Goal: Information Seeking & Learning: Learn about a topic

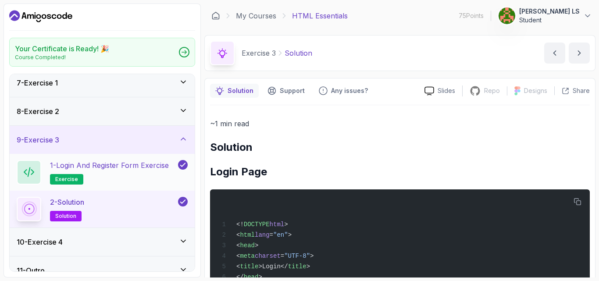
scroll to position [189, 0]
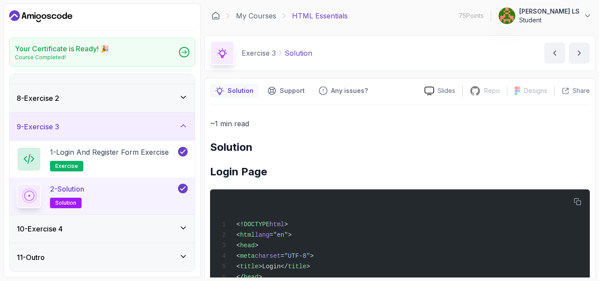
click at [186, 96] on icon at bounding box center [183, 97] width 4 height 2
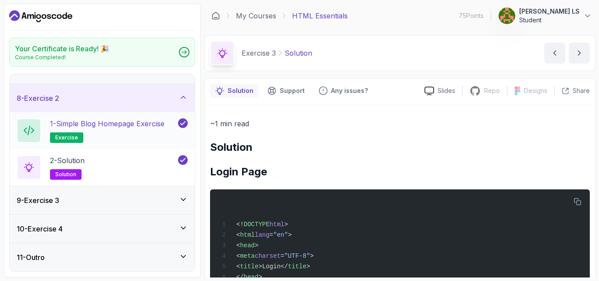
click at [150, 123] on p "1 - Simple Blog Homepage Exercise" at bounding box center [107, 123] width 114 height 11
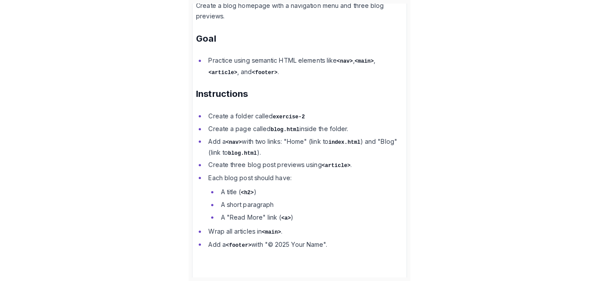
scroll to position [240, 0]
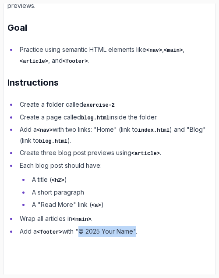
drag, startPoint x: 79, startPoint y: 229, endPoint x: 136, endPoint y: 228, distance: 57.0
click at [136, 228] on li "Add a <footer> with "© 2025 Your Name"." at bounding box center [114, 231] width 195 height 11
copy li ""© 2025 Your Name"
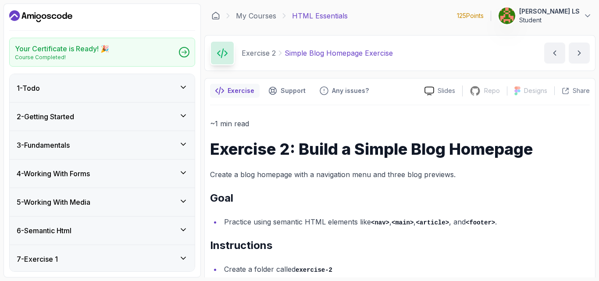
scroll to position [189, 0]
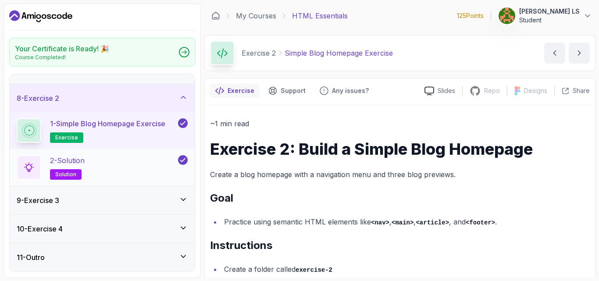
click at [171, 164] on div "2 - Solution solution" at bounding box center [97, 167] width 160 height 25
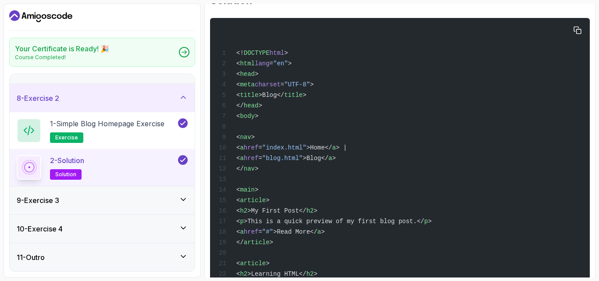
scroll to position [381, 0]
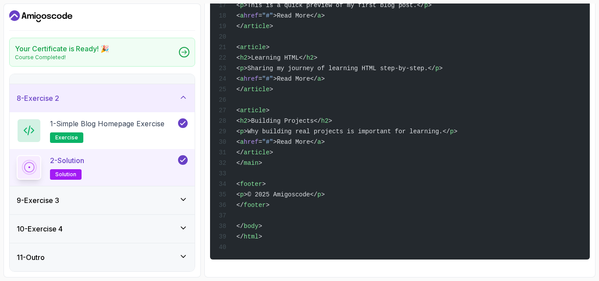
click at [181, 200] on icon at bounding box center [183, 199] width 9 height 9
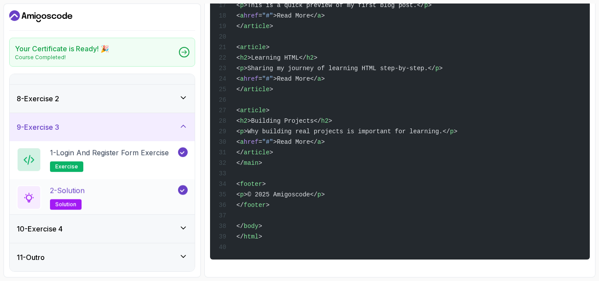
scroll to position [189, 0]
click at [182, 233] on div "10 - Exercise 4" at bounding box center [102, 229] width 171 height 11
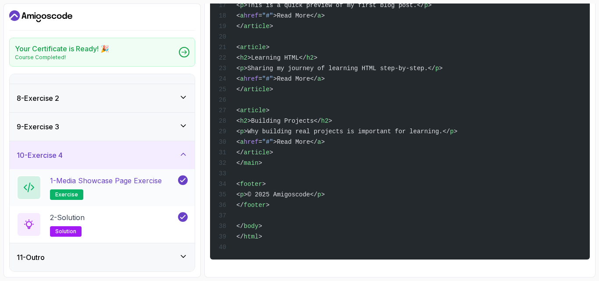
click at [138, 184] on p "1 - Media Showcase Page Exercise" at bounding box center [106, 180] width 112 height 11
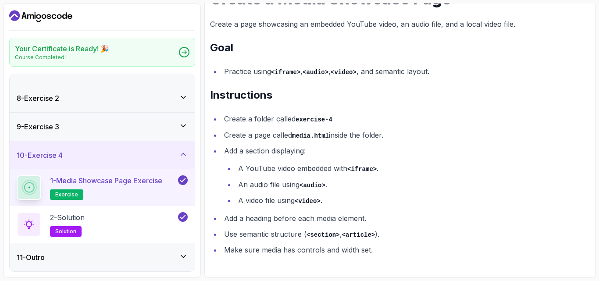
scroll to position [150, 0]
click at [149, 220] on div "2 - Solution solution" at bounding box center [97, 224] width 160 height 25
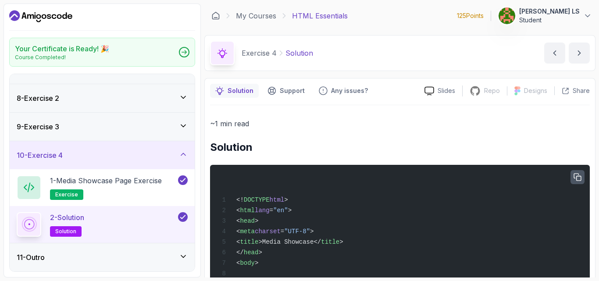
click at [574, 174] on icon "button" at bounding box center [577, 177] width 7 height 7
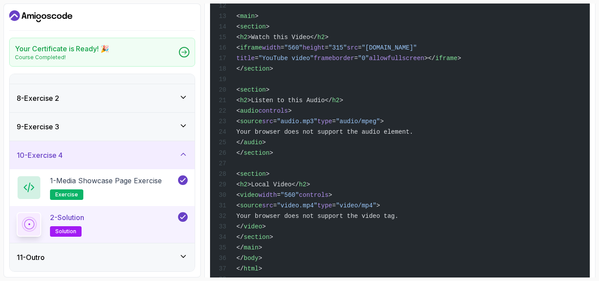
scroll to position [359, 0]
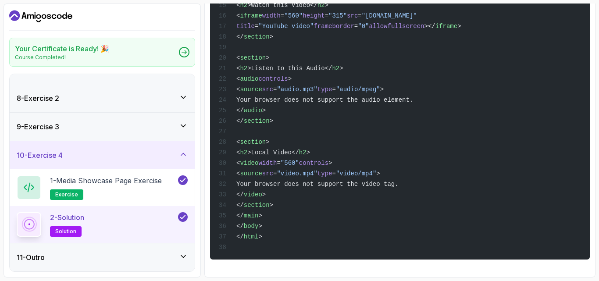
click at [104, 261] on div "11 - Outro" at bounding box center [102, 257] width 171 height 11
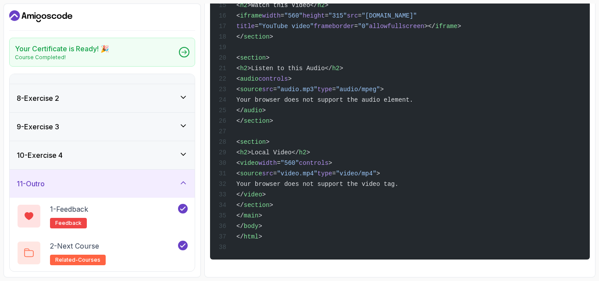
scroll to position [0, 0]
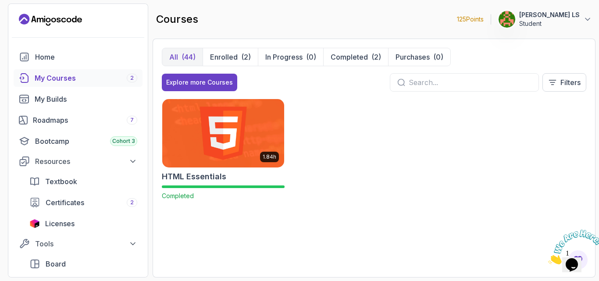
click at [446, 81] on input "text" at bounding box center [470, 82] width 123 height 11
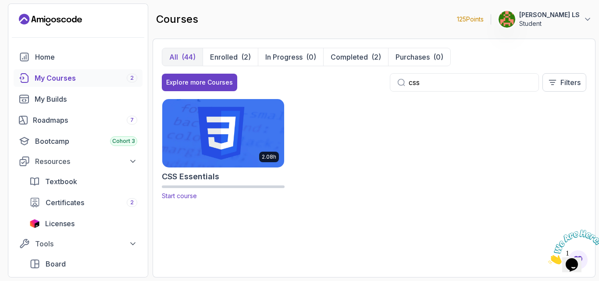
type input "css"
click at [270, 131] on img at bounding box center [223, 132] width 128 height 71
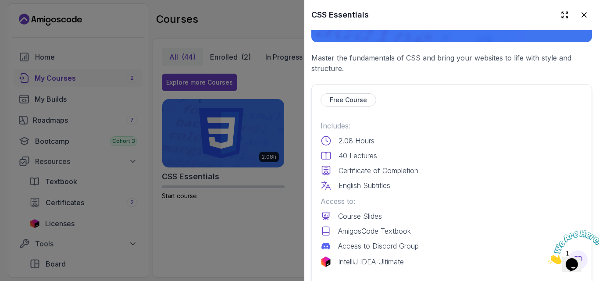
scroll to position [234, 0]
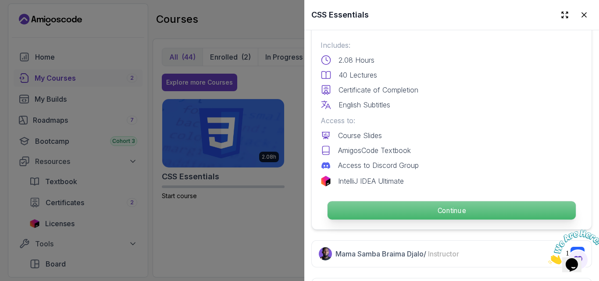
click at [418, 206] on p "Continue" at bounding box center [452, 210] width 248 height 18
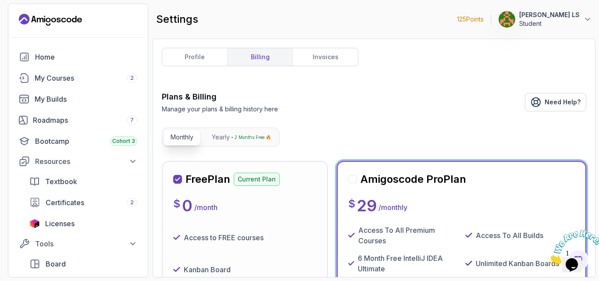
scroll to position [253, 0]
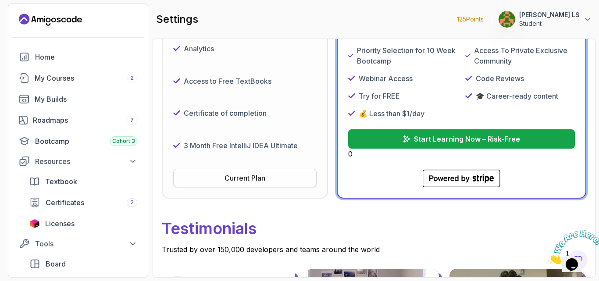
click at [261, 179] on div "Current Plan" at bounding box center [245, 178] width 41 height 11
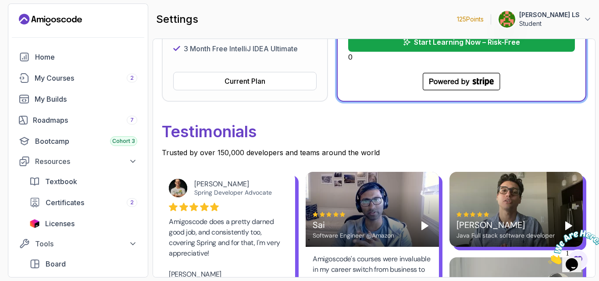
scroll to position [234, 0]
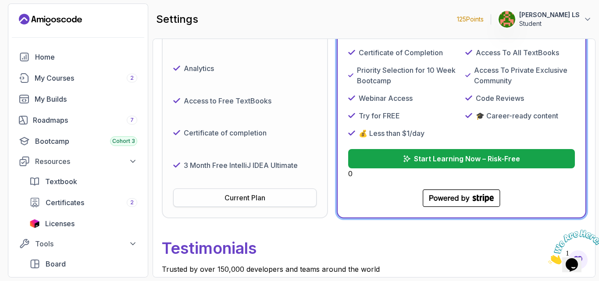
click at [238, 198] on div "Current Plan" at bounding box center [245, 198] width 41 height 11
click at [250, 198] on div "Current Plan" at bounding box center [245, 198] width 41 height 11
click at [250, 199] on div "Current Plan" at bounding box center [245, 198] width 41 height 11
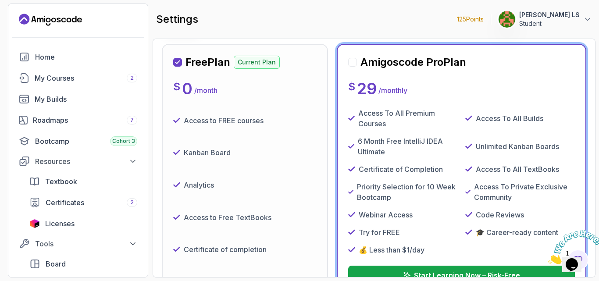
scroll to position [0, 0]
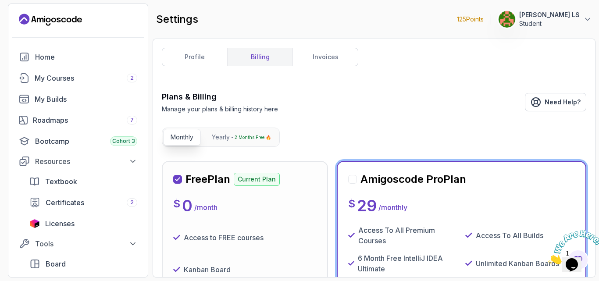
click at [262, 179] on p "Current Plan" at bounding box center [257, 179] width 46 height 13
click at [228, 138] on p "Yearly" at bounding box center [221, 137] width 18 height 9
click at [181, 136] on p "Monthly" at bounding box center [182, 137] width 23 height 9
click at [357, 181] on div "Amigoscode Pro Plan" at bounding box center [407, 179] width 118 height 14
click at [353, 179] on div at bounding box center [352, 179] width 9 height 9
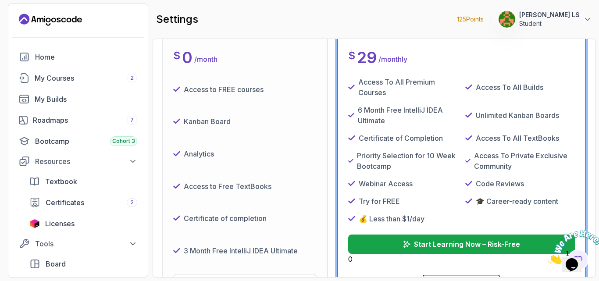
scroll to position [234, 0]
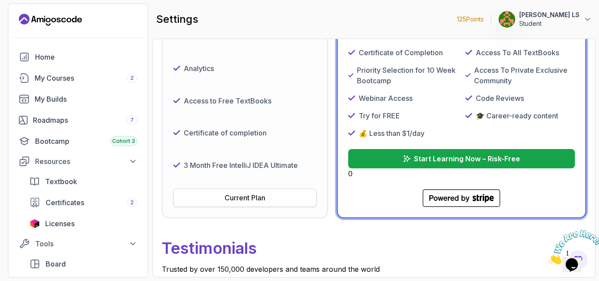
click at [265, 198] on div "Current Plan" at bounding box center [245, 198] width 41 height 11
click at [394, 161] on button "Start Learning Now – Risk-Free" at bounding box center [461, 158] width 229 height 19
click at [91, 84] on link "My Courses 2" at bounding box center [78, 78] width 129 height 18
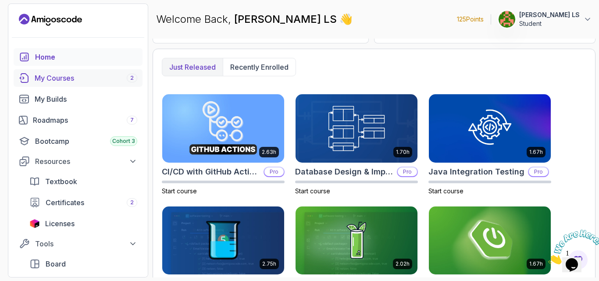
click at [73, 77] on div "My Courses 2" at bounding box center [86, 78] width 103 height 11
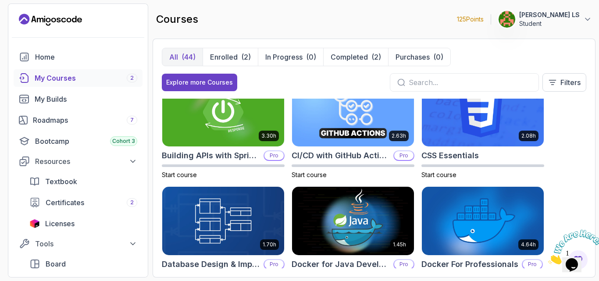
scroll to position [117, 0]
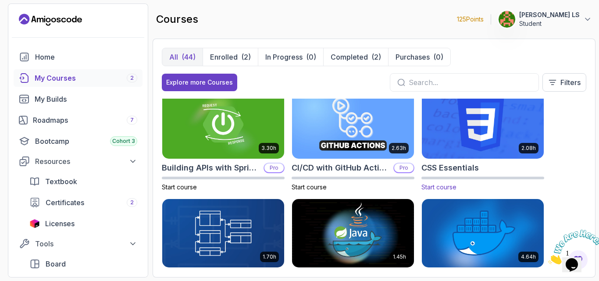
click at [447, 186] on span "Start course" at bounding box center [438, 186] width 35 height 7
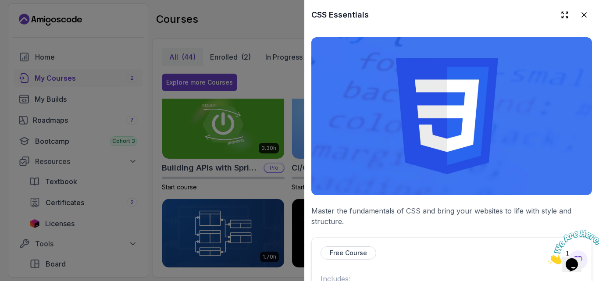
click at [358, 249] on p "Free Course" at bounding box center [348, 253] width 37 height 9
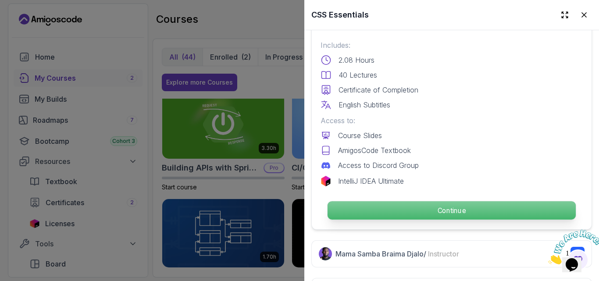
click at [419, 202] on p "Continue" at bounding box center [452, 210] width 248 height 18
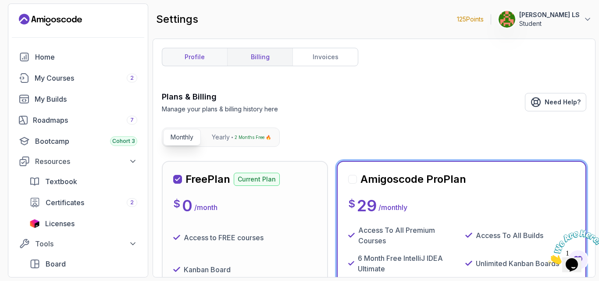
click at [204, 58] on link "profile" at bounding box center [194, 57] width 65 height 18
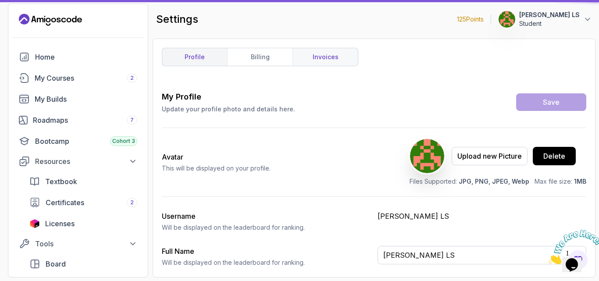
type input "Student"
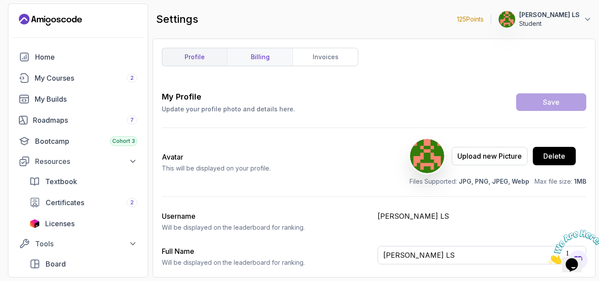
click at [264, 55] on link "billing" at bounding box center [259, 57] width 65 height 18
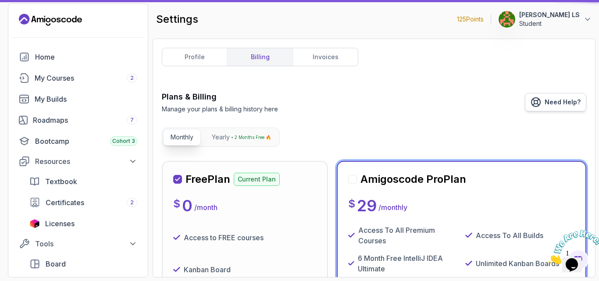
click at [549, 104] on span "Need Help?" at bounding box center [563, 102] width 36 height 9
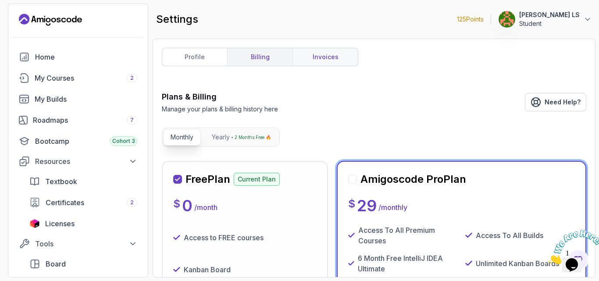
click at [314, 59] on link "invoices" at bounding box center [325, 57] width 65 height 18
click at [341, 56] on link "invoices" at bounding box center [325, 57] width 65 height 18
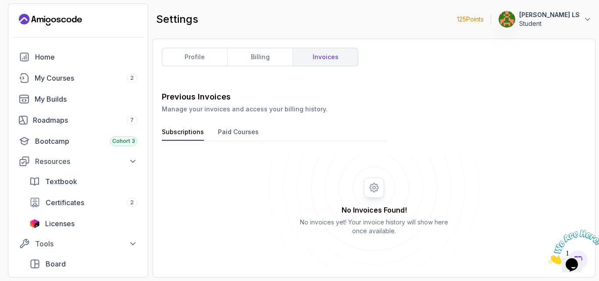
click at [238, 132] on button "Paid Courses" at bounding box center [238, 134] width 41 height 13
click at [264, 51] on link "billing" at bounding box center [259, 57] width 65 height 18
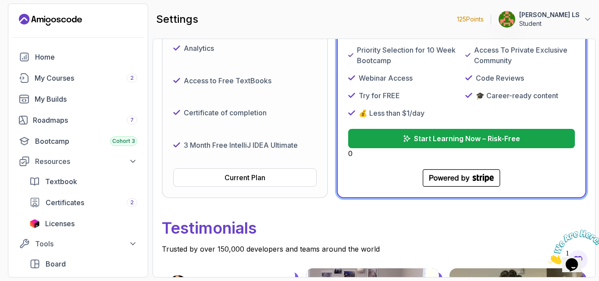
scroll to position [252, 0]
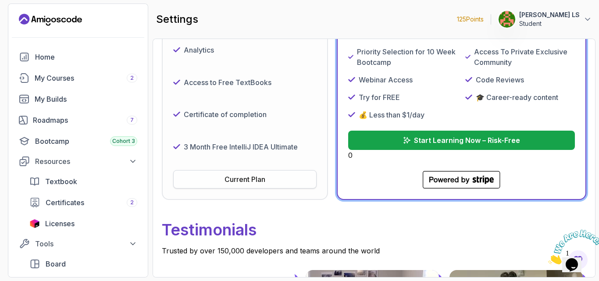
click at [254, 177] on div "Current Plan" at bounding box center [245, 179] width 41 height 11
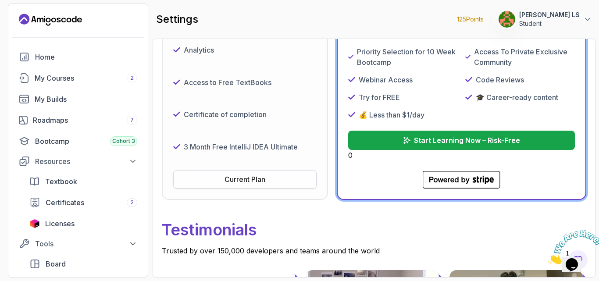
drag, startPoint x: 254, startPoint y: 177, endPoint x: 268, endPoint y: 177, distance: 14.5
click at [261, 178] on div "Current Plan" at bounding box center [245, 179] width 41 height 11
click at [443, 181] on icon ".cls-1 { fill: currentColor; } Powered by Stripe - blurple" at bounding box center [461, 180] width 77 height 18
click at [443, 181] on polygon at bounding box center [441, 180] width 6 height 4
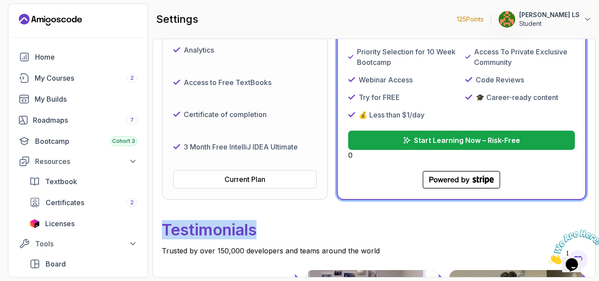
scroll to position [0, 0]
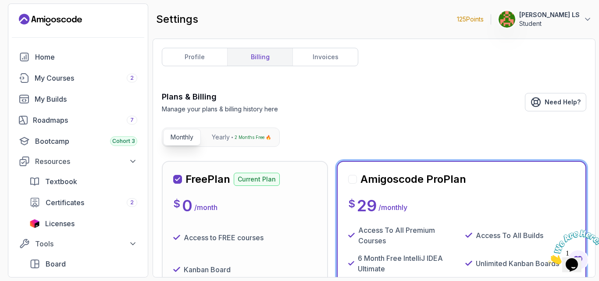
click at [352, 177] on div at bounding box center [352, 179] width 9 height 9
click at [351, 178] on div at bounding box center [352, 179] width 9 height 9
click at [242, 140] on p "2 Months Free 🔥" at bounding box center [253, 137] width 36 height 9
click at [232, 136] on div "2 Months Free 🔥" at bounding box center [251, 137] width 39 height 9
click at [236, 138] on p "2 Months Free 🔥" at bounding box center [253, 137] width 36 height 9
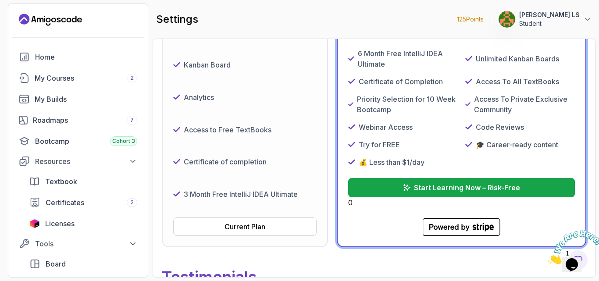
scroll to position [234, 0]
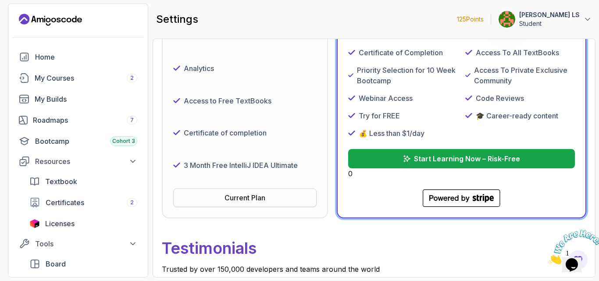
click at [249, 196] on div "Current Plan" at bounding box center [245, 198] width 41 height 11
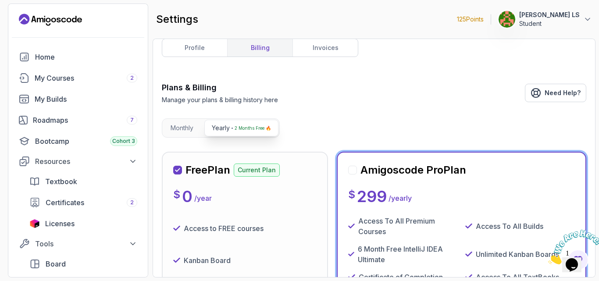
scroll to position [0, 0]
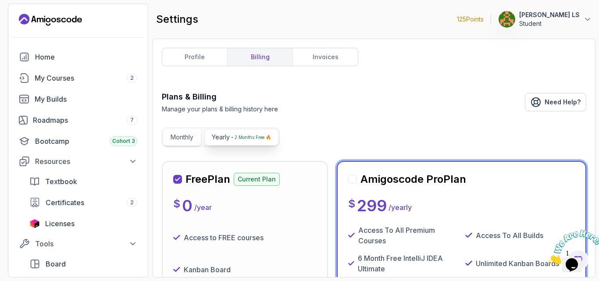
click at [189, 136] on p "Monthly" at bounding box center [182, 137] width 23 height 9
click at [240, 140] on p "2 Months Free 🔥" at bounding box center [253, 137] width 36 height 9
click at [193, 136] on p "Monthly" at bounding box center [182, 137] width 23 height 9
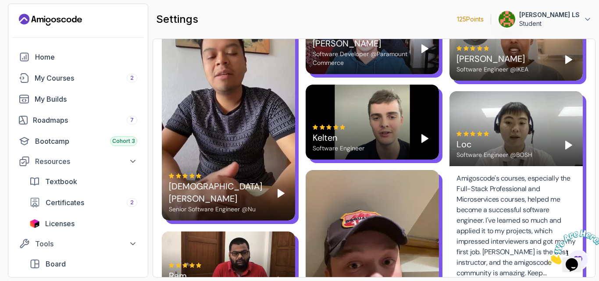
scroll to position [2620, 0]
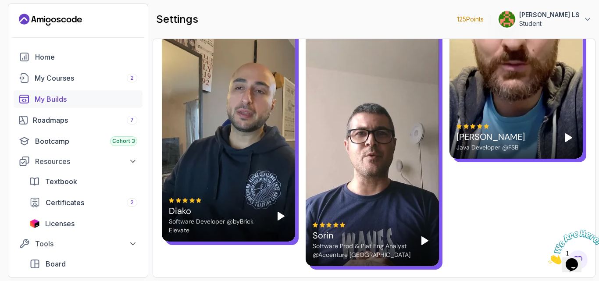
click at [62, 97] on div "My Builds" at bounding box center [86, 99] width 103 height 11
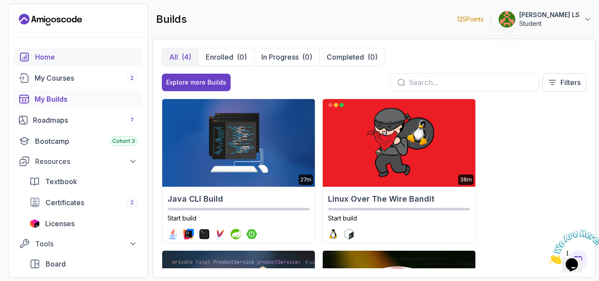
click at [61, 62] on div "Home" at bounding box center [86, 57] width 102 height 11
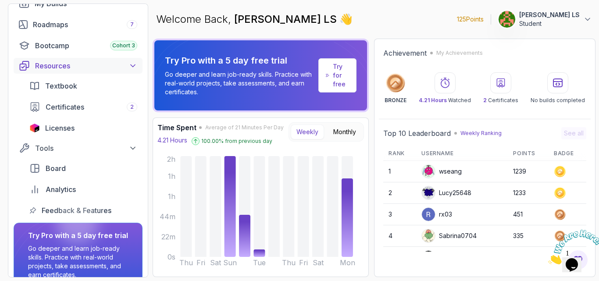
scroll to position [137, 0]
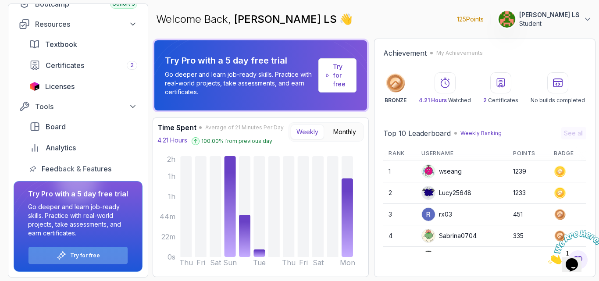
click at [90, 252] on p "Try for free" at bounding box center [85, 255] width 30 height 7
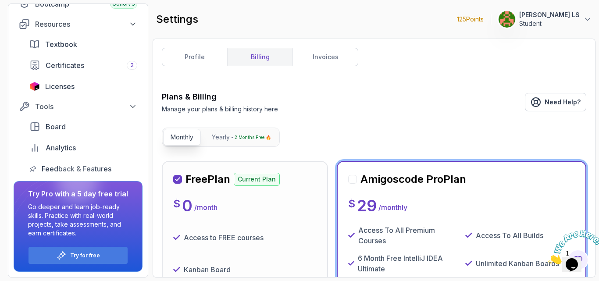
scroll to position [234, 0]
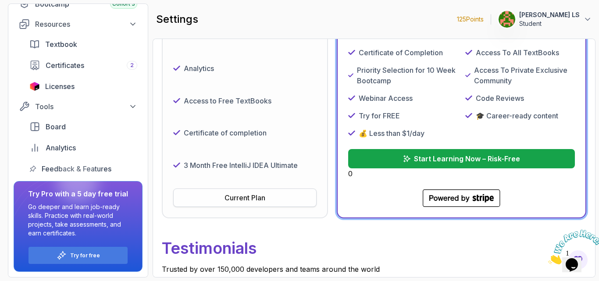
click at [254, 197] on div "Current Plan" at bounding box center [245, 198] width 41 height 11
drag, startPoint x: 226, startPoint y: 100, endPoint x: 447, endPoint y: 178, distance: 234.1
click at [447, 180] on div "Amigoscode Pro Plan $ 29 / monthly Access To All Premium Courses Access To All …" at bounding box center [461, 73] width 227 height 268
click at [438, 153] on button "Start Learning Now – Risk-Free" at bounding box center [461, 158] width 229 height 19
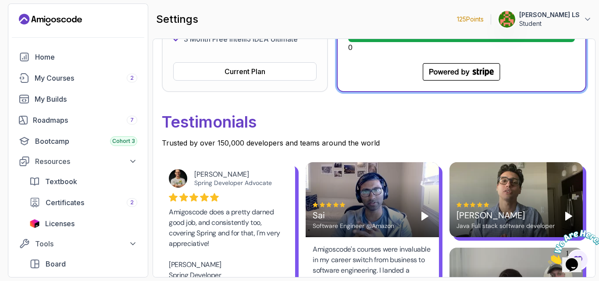
scroll to position [351, 0]
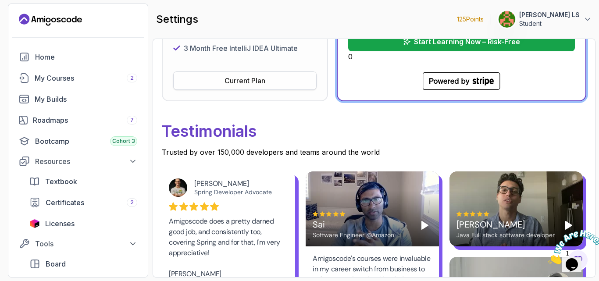
click at [267, 82] on button "Current Plan" at bounding box center [244, 80] width 143 height 18
click at [266, 82] on button "Current Plan" at bounding box center [244, 80] width 143 height 18
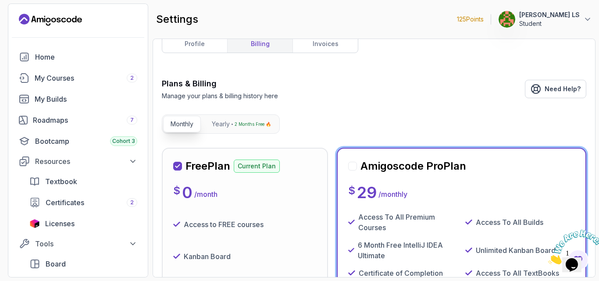
scroll to position [0, 0]
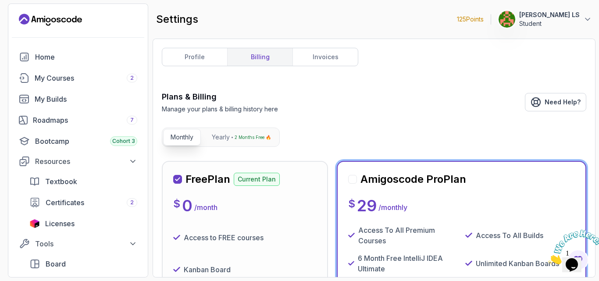
drag, startPoint x: 226, startPoint y: 135, endPoint x: 389, endPoint y: 129, distance: 163.3
click at [544, 99] on link "Need Help?" at bounding box center [555, 102] width 61 height 18
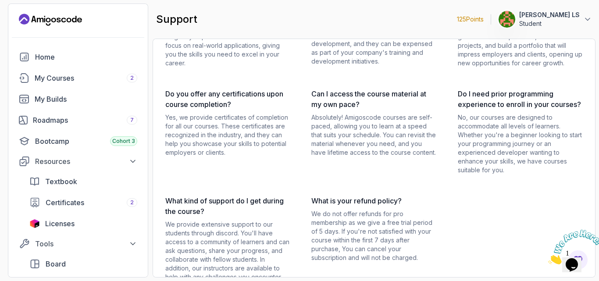
scroll to position [178, 0]
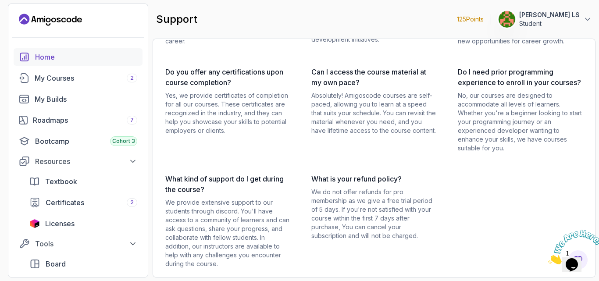
click at [61, 58] on div "Home" at bounding box center [86, 57] width 102 height 11
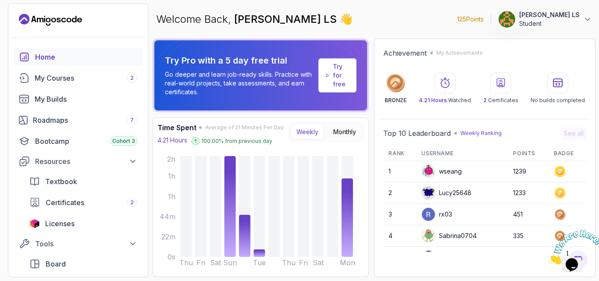
click at [344, 74] on p "Try for free" at bounding box center [341, 75] width 16 height 26
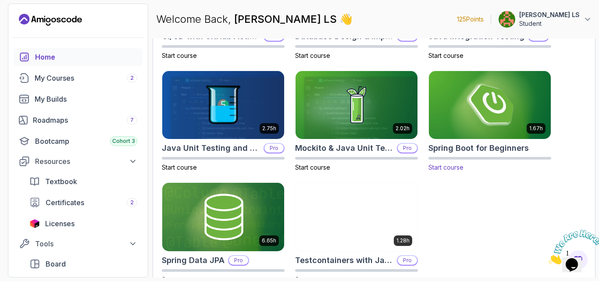
scroll to position [385, 0]
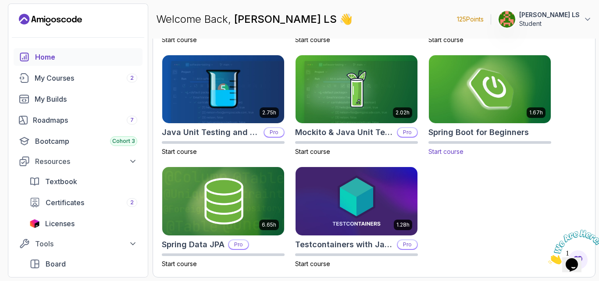
click at [475, 135] on h2 "Spring Boot for Beginners" at bounding box center [478, 132] width 100 height 12
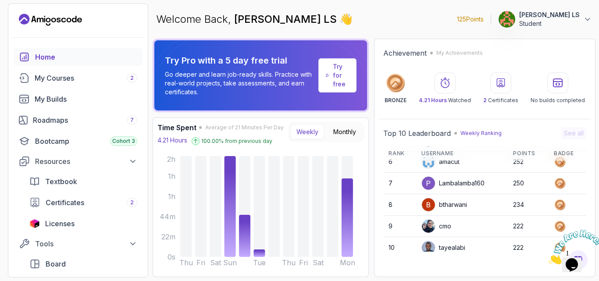
scroll to position [124, 0]
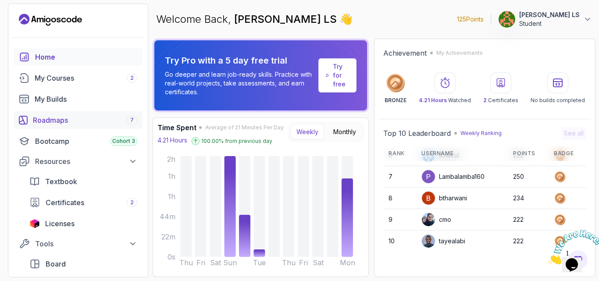
click at [76, 125] on link "Roadmaps 7" at bounding box center [78, 120] width 129 height 18
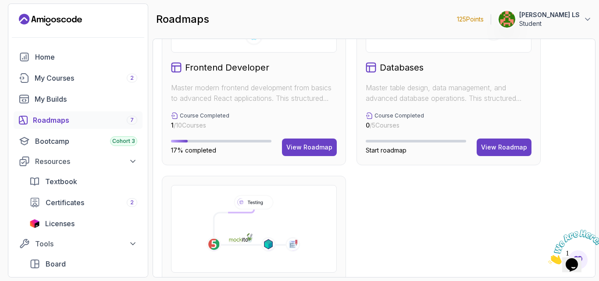
scroll to position [416, 0]
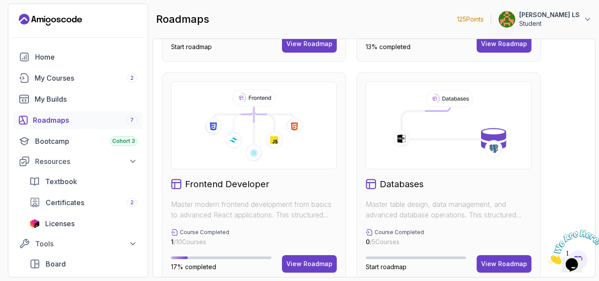
click at [210, 193] on div "Frontend Developer Master modern frontend development from basics to advanced R…" at bounding box center [254, 177] width 184 height 210
click at [299, 264] on div "View Roadmap" at bounding box center [309, 264] width 46 height 9
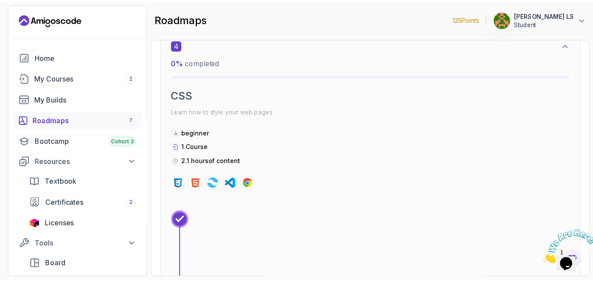
scroll to position [1412, 0]
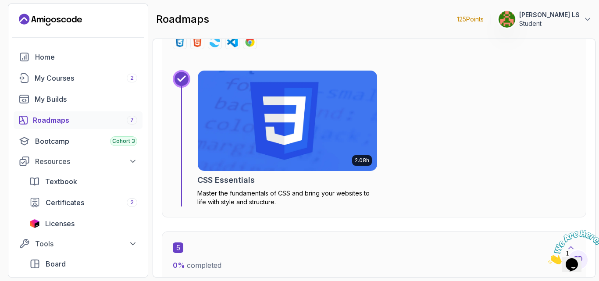
click at [319, 130] on img at bounding box center [287, 121] width 188 height 106
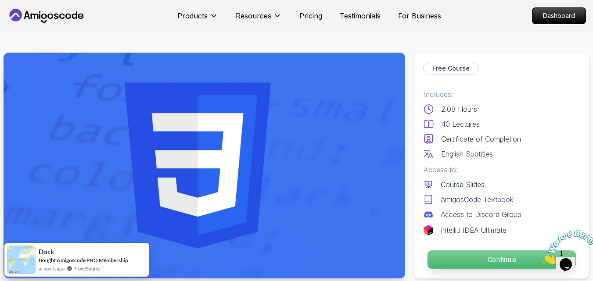
click at [481, 257] on p "Continue" at bounding box center [501, 259] width 148 height 18
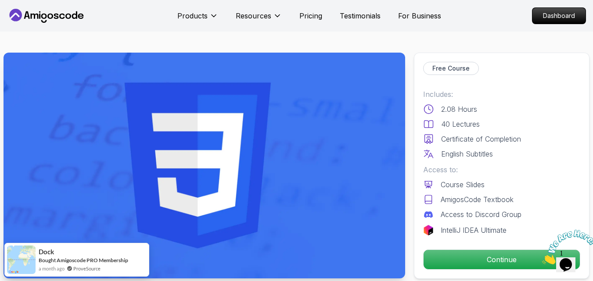
scroll to position [351, 0]
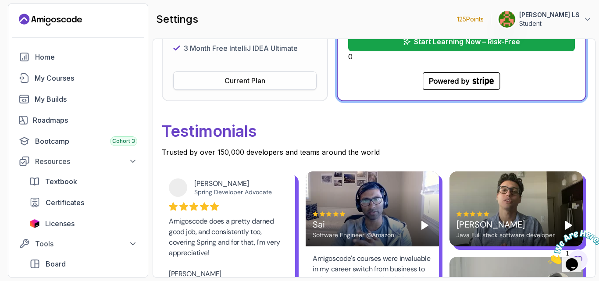
click at [242, 81] on div "Current Plan" at bounding box center [245, 80] width 41 height 11
click at [219, 60] on div "3 Month Free IntelliJ IDEA Ultimate" at bounding box center [244, 48] width 143 height 25
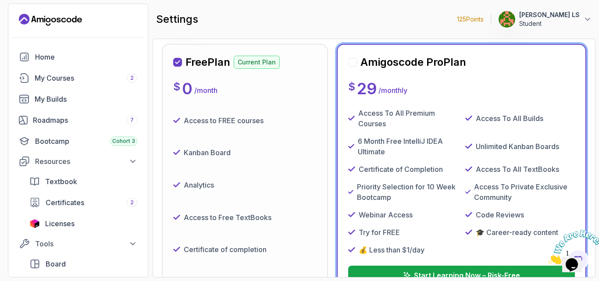
click at [228, 93] on div "$ 0 / month" at bounding box center [244, 89] width 143 height 18
drag, startPoint x: 249, startPoint y: 67, endPoint x: 246, endPoint y: 57, distance: 9.5
click at [249, 66] on p "Current Plan" at bounding box center [257, 62] width 46 height 13
click at [244, 54] on div "Free Plan Current Plan $ 0 / month Access to FREE courses Kanban Board Analytic…" at bounding box center [245, 189] width 166 height 291
click at [353, 64] on div at bounding box center [352, 62] width 9 height 9
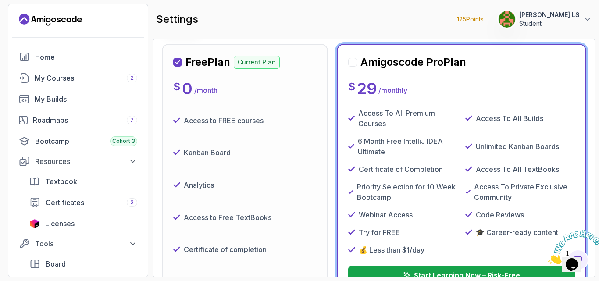
click at [353, 64] on div at bounding box center [352, 62] width 9 height 9
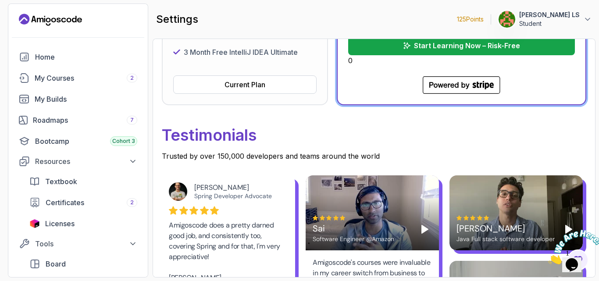
scroll to position [351, 0]
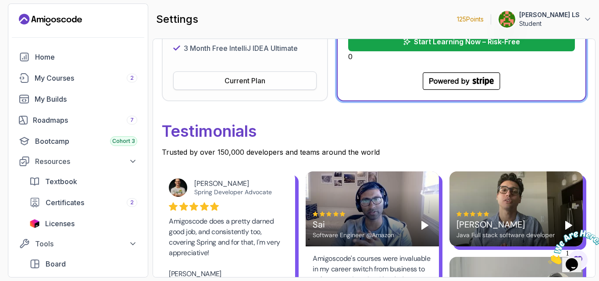
drag, startPoint x: 277, startPoint y: 64, endPoint x: 276, endPoint y: 89, distance: 24.6
click at [276, 89] on button "Current Plan" at bounding box center [244, 80] width 143 height 18
click at [173, 71] on button "Current Plan" at bounding box center [244, 80] width 143 height 18
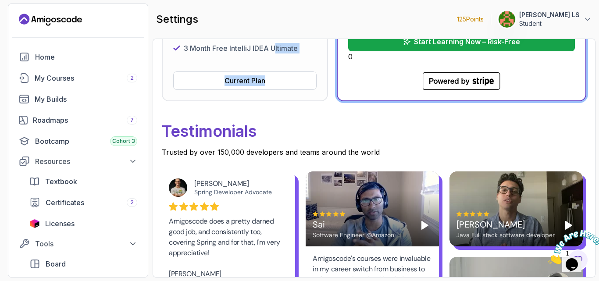
click at [173, 71] on button "Current Plan" at bounding box center [244, 80] width 143 height 18
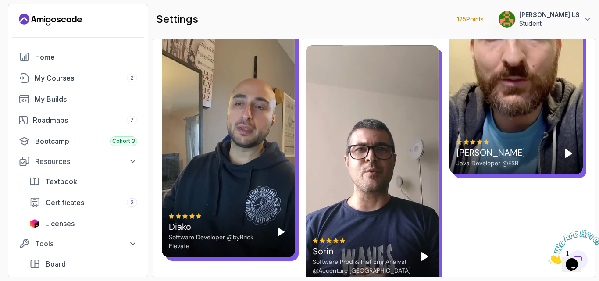
scroll to position [2620, 0]
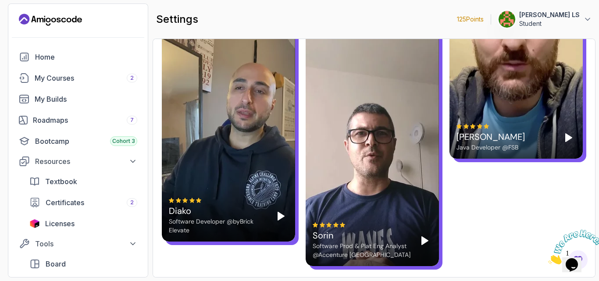
click at [583, 20] on button "Rajath Patil LS Student" at bounding box center [545, 20] width 94 height 18
